Goal: Navigation & Orientation: Understand site structure

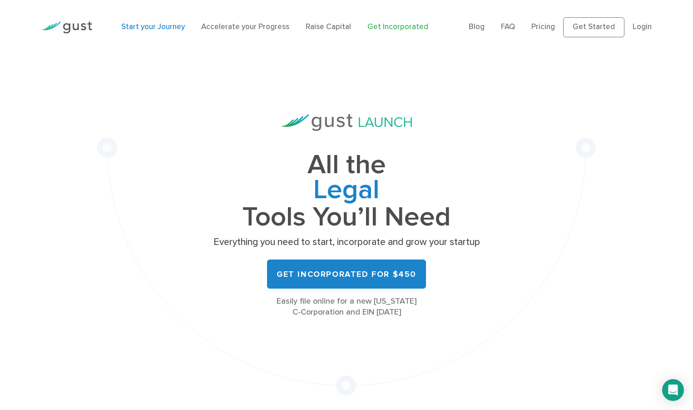
click at [161, 28] on link "Start your Journey" at bounding box center [153, 26] width 64 height 9
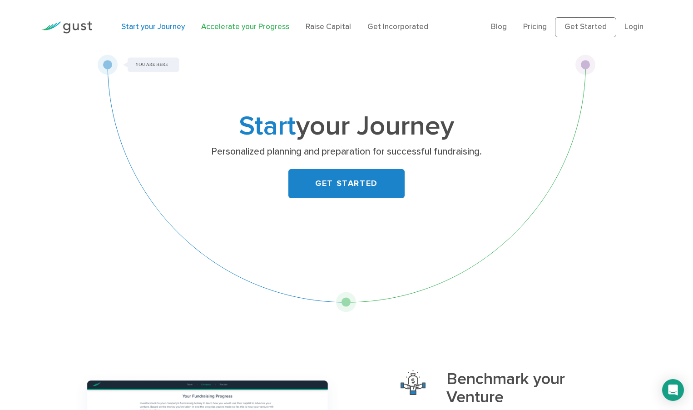
click at [227, 27] on link "Accelerate your Progress" at bounding box center [245, 26] width 88 height 9
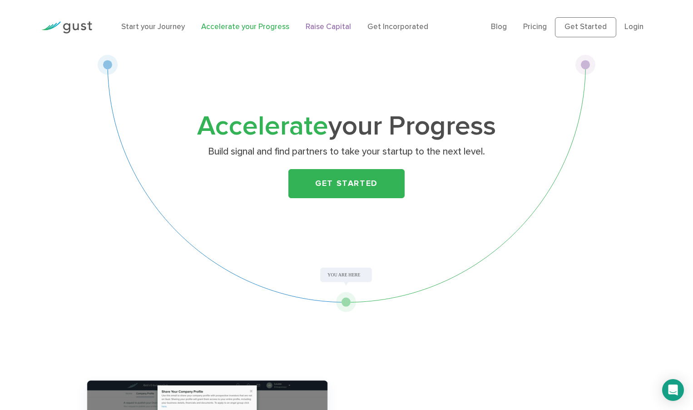
click at [329, 23] on link "Raise Capital" at bounding box center [328, 26] width 45 height 9
